Goal: Transaction & Acquisition: Purchase product/service

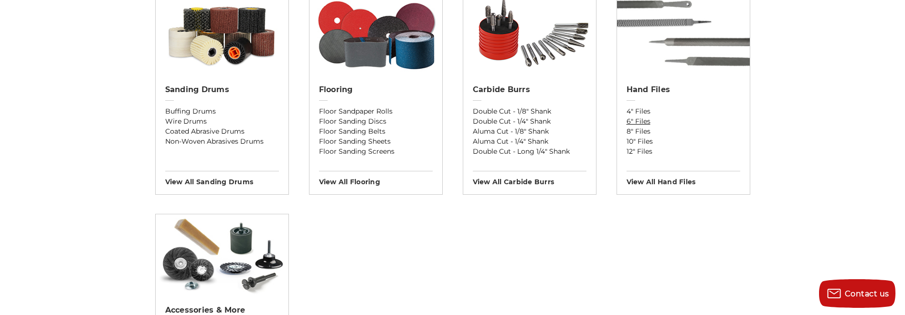
scroll to position [956, 0]
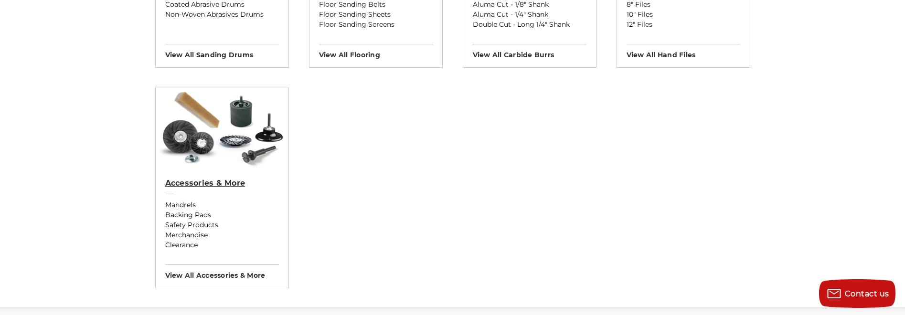
click at [212, 184] on h2 "Accessories & More" at bounding box center [222, 184] width 114 height 10
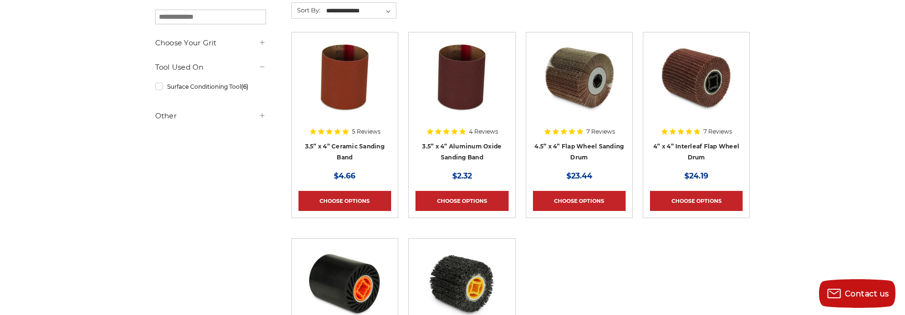
scroll to position [96, 0]
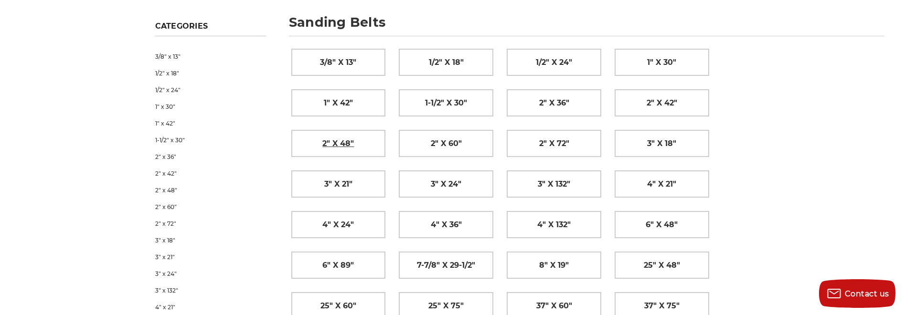
scroll to position [48, 0]
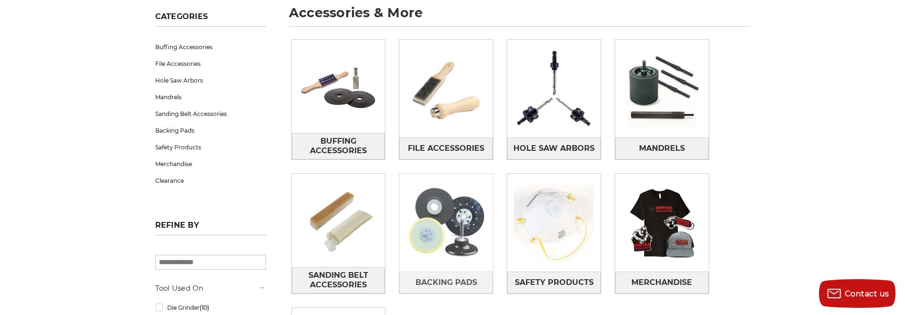
scroll to position [96, 0]
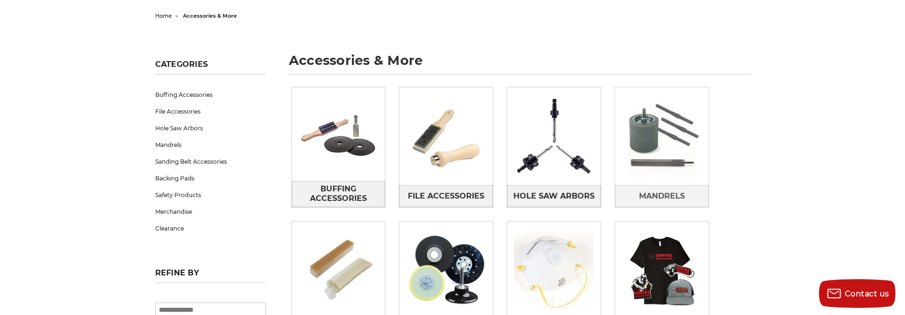
click at [652, 128] on img at bounding box center [662, 137] width 94 height 94
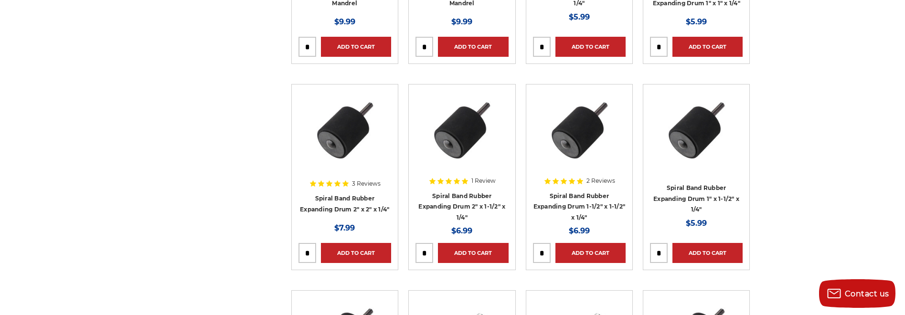
scroll to position [621, 0]
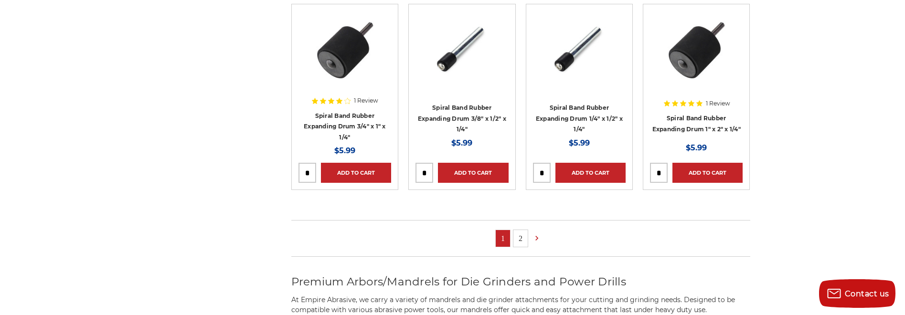
click at [520, 236] on link "2" at bounding box center [521, 238] width 14 height 17
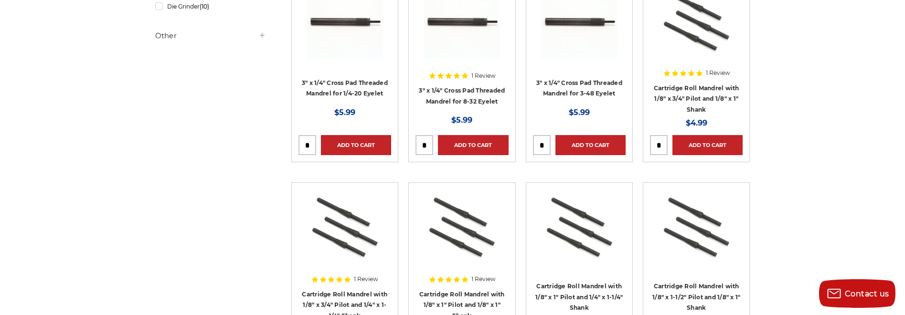
scroll to position [165, 0]
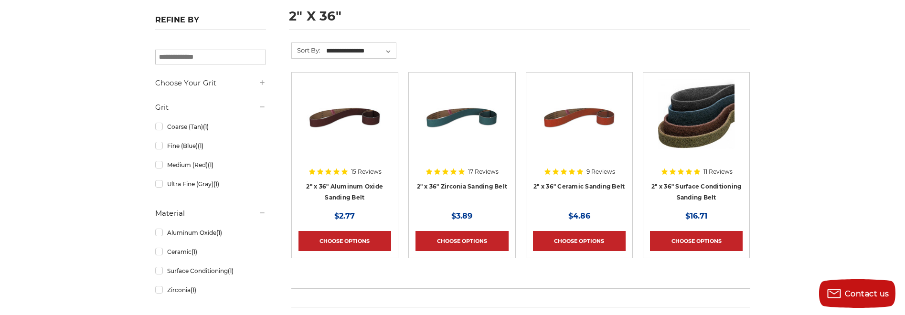
scroll to position [143, 0]
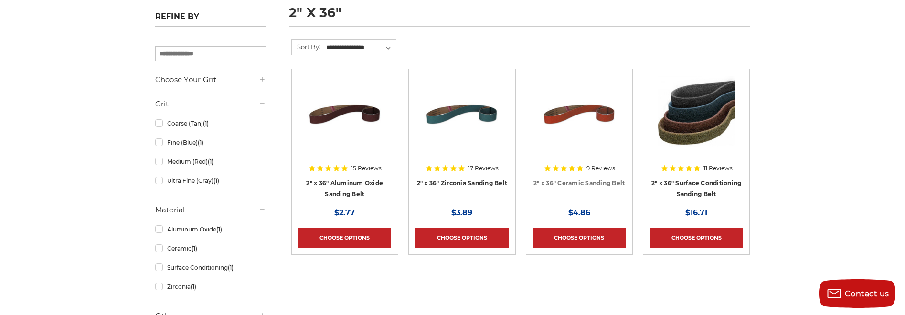
click at [578, 182] on link "2" x 36" Ceramic Sanding Belt" at bounding box center [579, 183] width 91 height 7
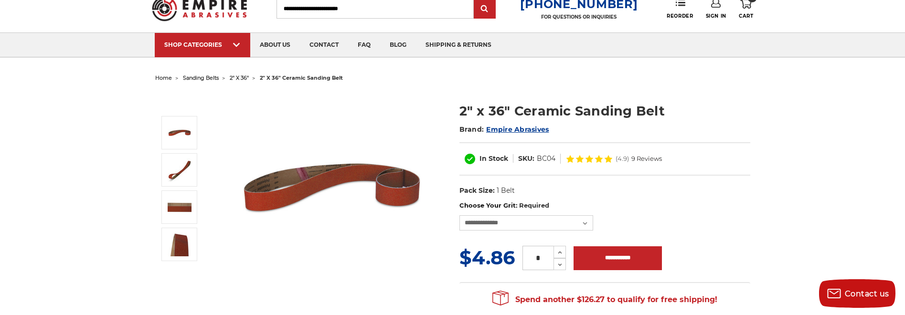
scroll to position [48, 0]
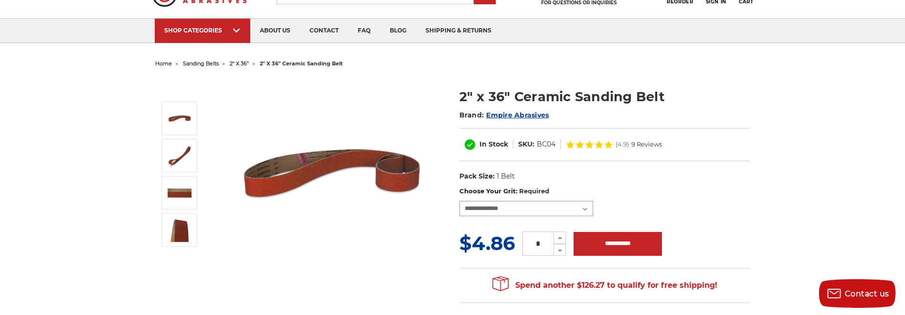
click at [528, 209] on select "**********" at bounding box center [527, 208] width 134 height 15
select select "****"
click at [460, 201] on select "**********" at bounding box center [527, 208] width 134 height 15
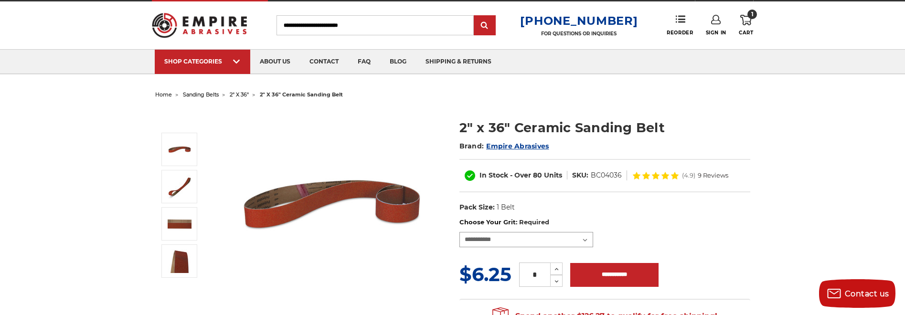
scroll to position [0, 0]
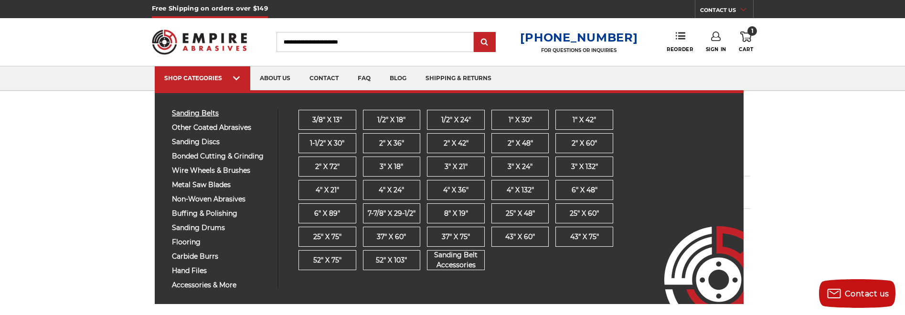
click at [204, 116] on span "sanding belts" at bounding box center [221, 113] width 99 height 7
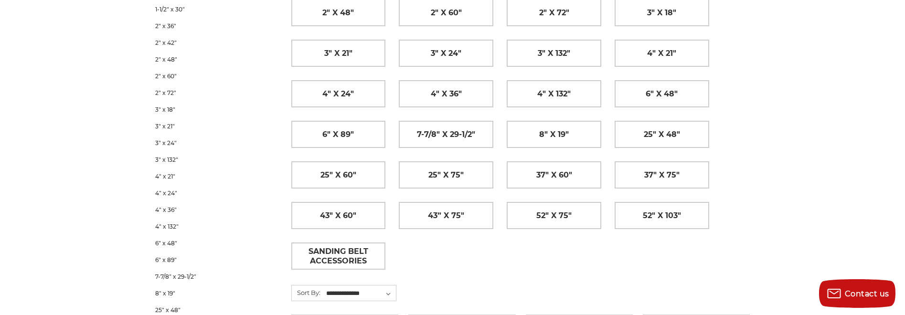
scroll to position [239, 0]
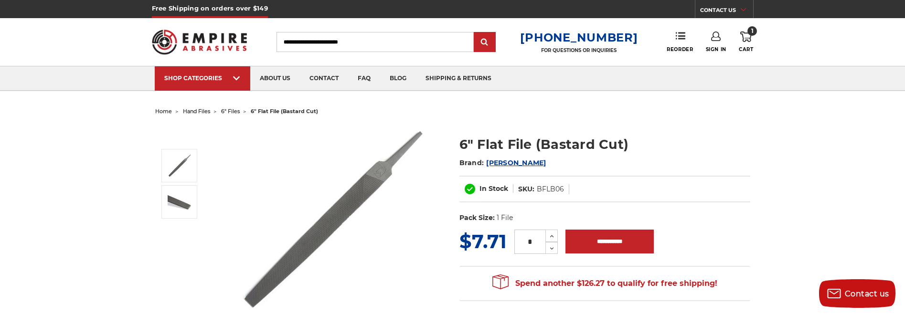
click at [380, 173] on img at bounding box center [332, 219] width 191 height 189
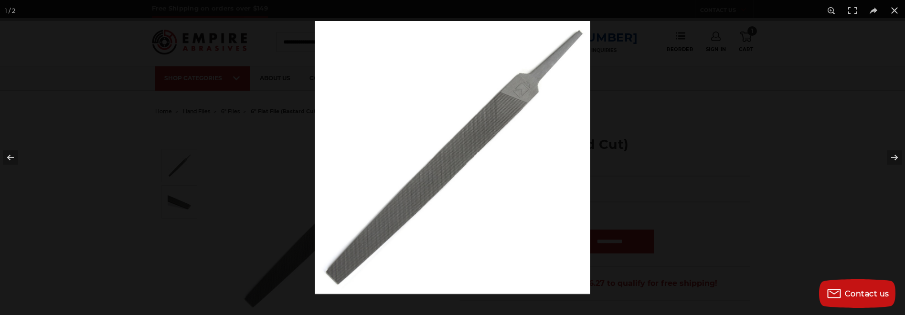
click at [664, 144] on div at bounding box center [767, 178] width 905 height 315
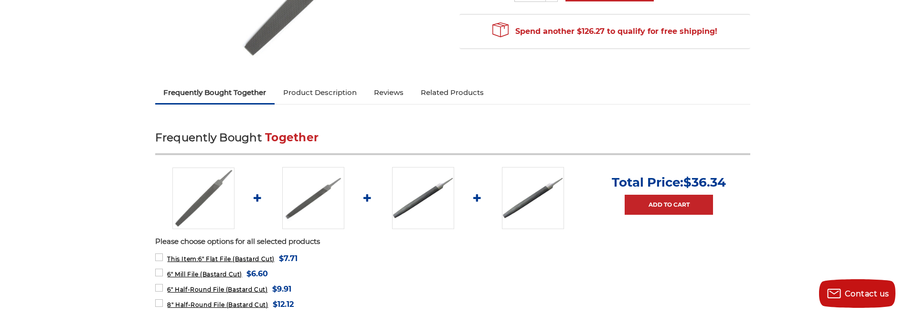
scroll to position [239, 0]
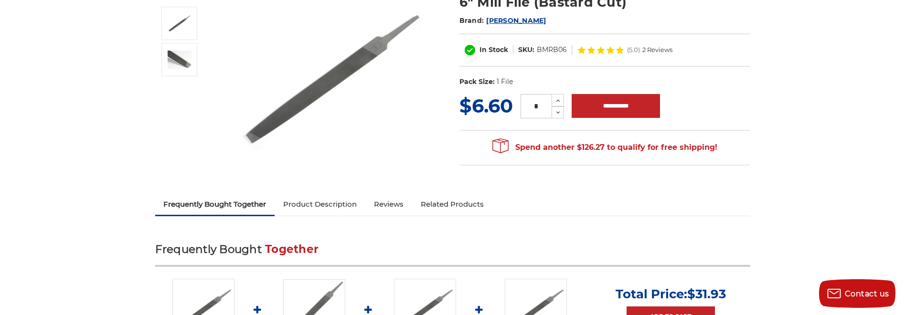
scroll to position [239, 0]
